Goal: Use online tool/utility: Use online tool/utility

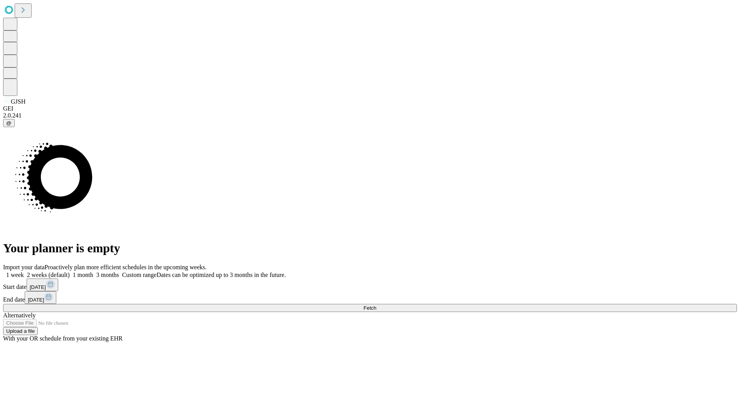
click at [376, 305] on span "Fetch" at bounding box center [370, 308] width 13 height 6
